Goal: Find specific page/section: Find specific page/section

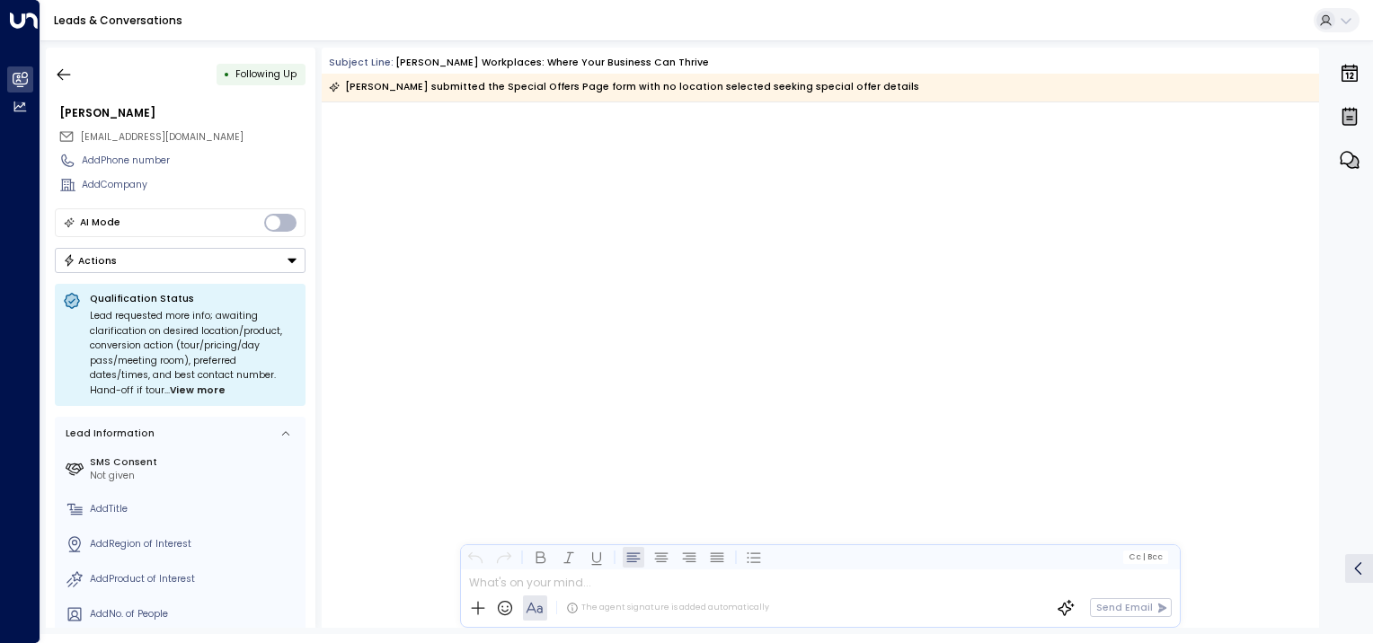
scroll to position [2667, 0]
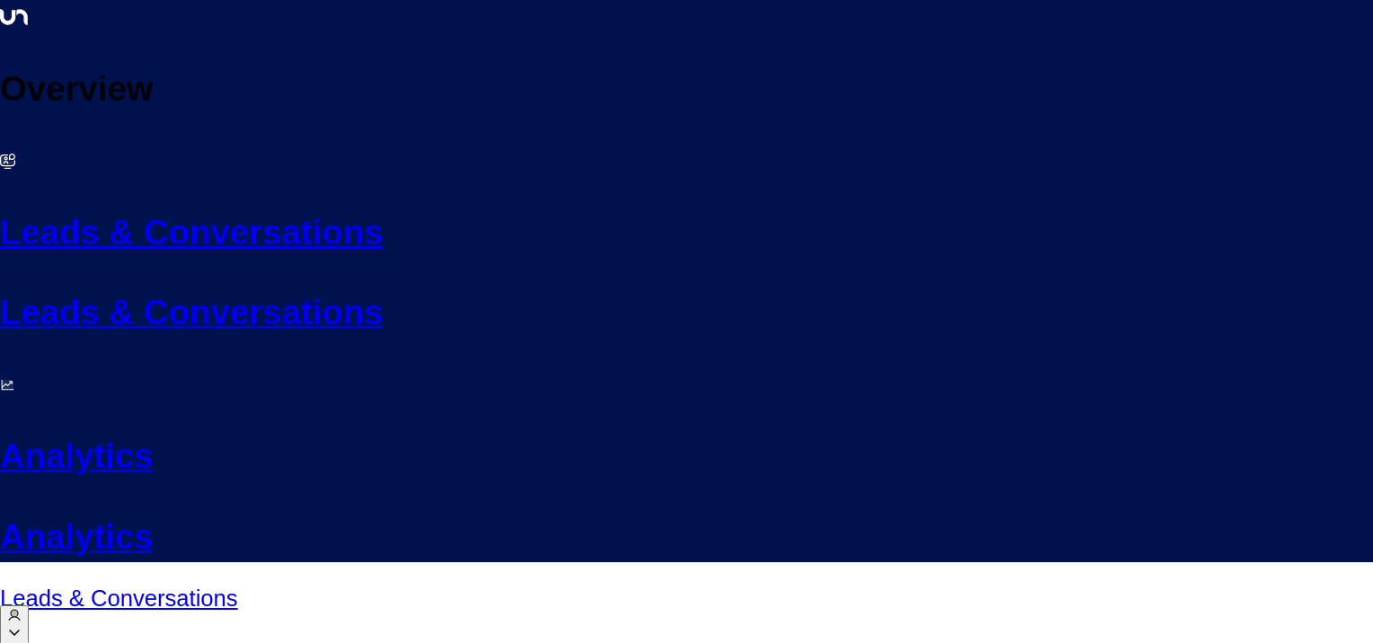
scroll to position [2667, 0]
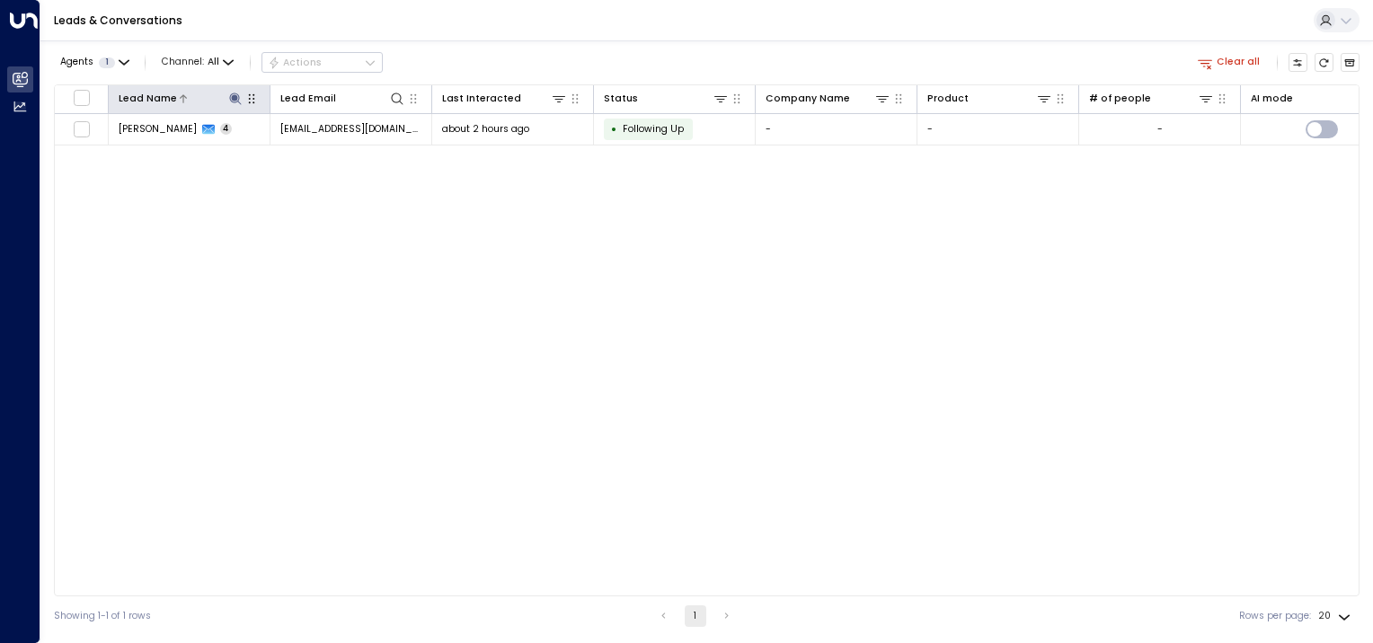
click at [239, 92] on icon at bounding box center [235, 99] width 14 height 14
type input "*"
type input "******"
click at [199, 232] on div "Lead Name Lead Email Last Interacted Status Company Name Product # of people AI…" at bounding box center [707, 340] width 1306 height 512
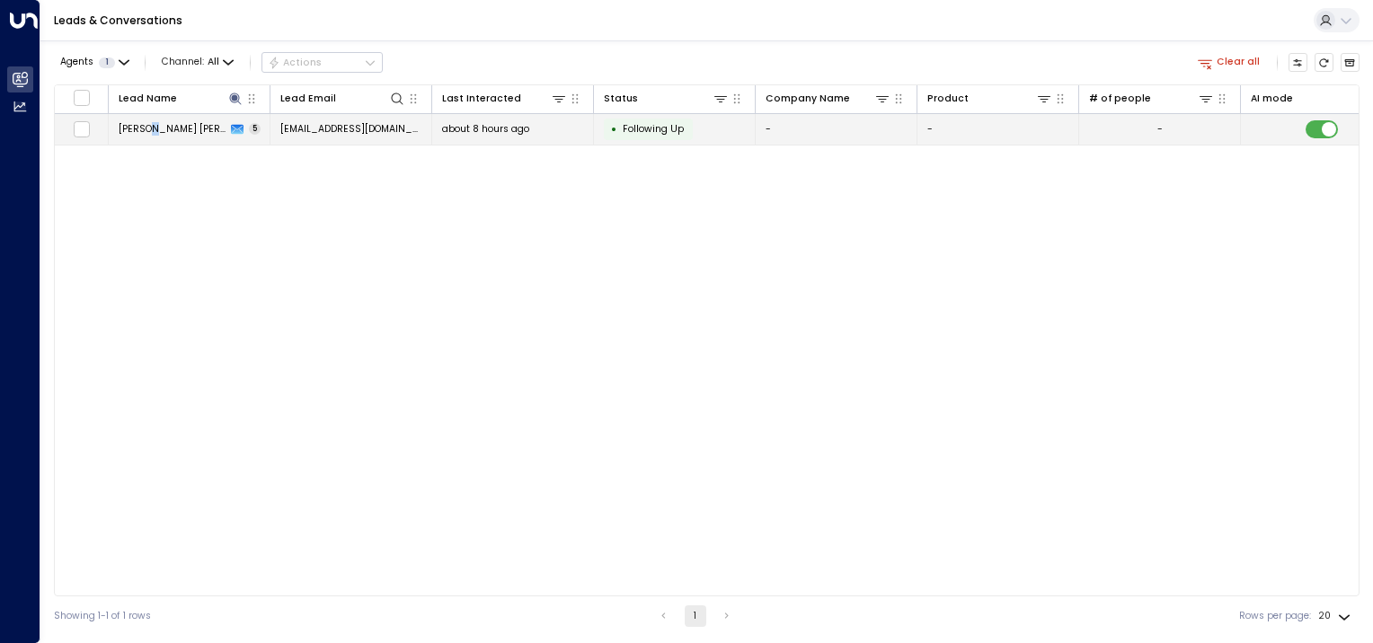
click at [155, 126] on span "[PERSON_NAME] [PERSON_NAME]" at bounding box center [173, 128] width 108 height 13
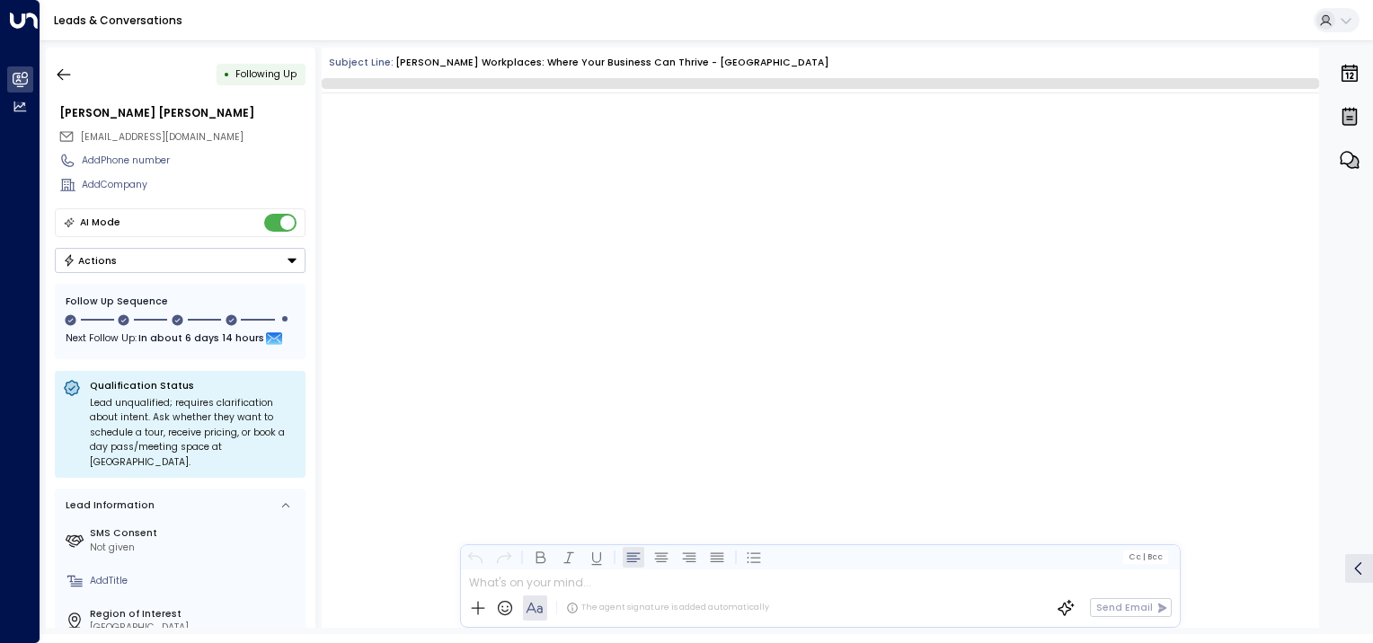
scroll to position [3576, 0]
